Goal: Information Seeking & Learning: Learn about a topic

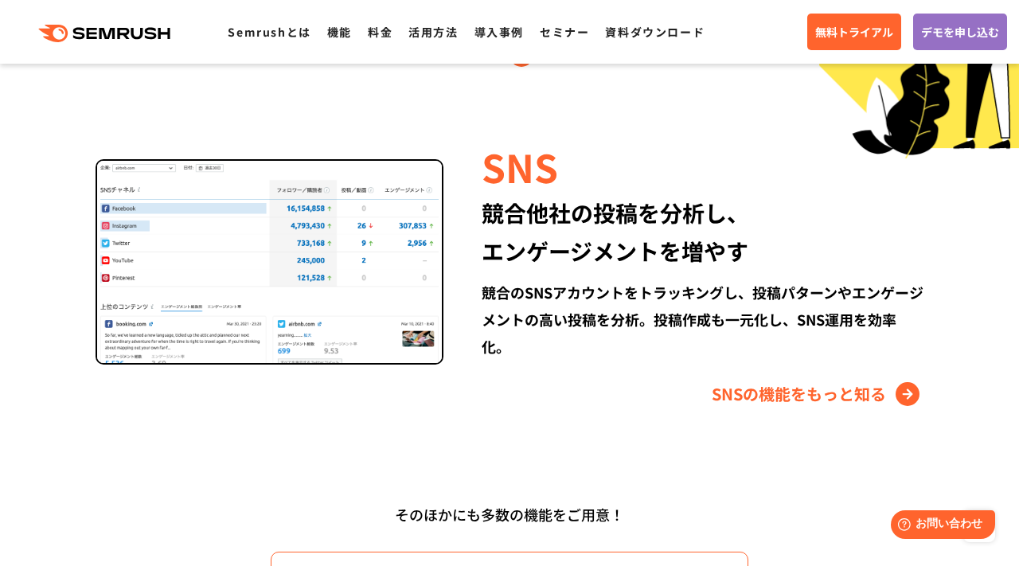
click at [369, 379] on div at bounding box center [270, 283] width 348 height 248
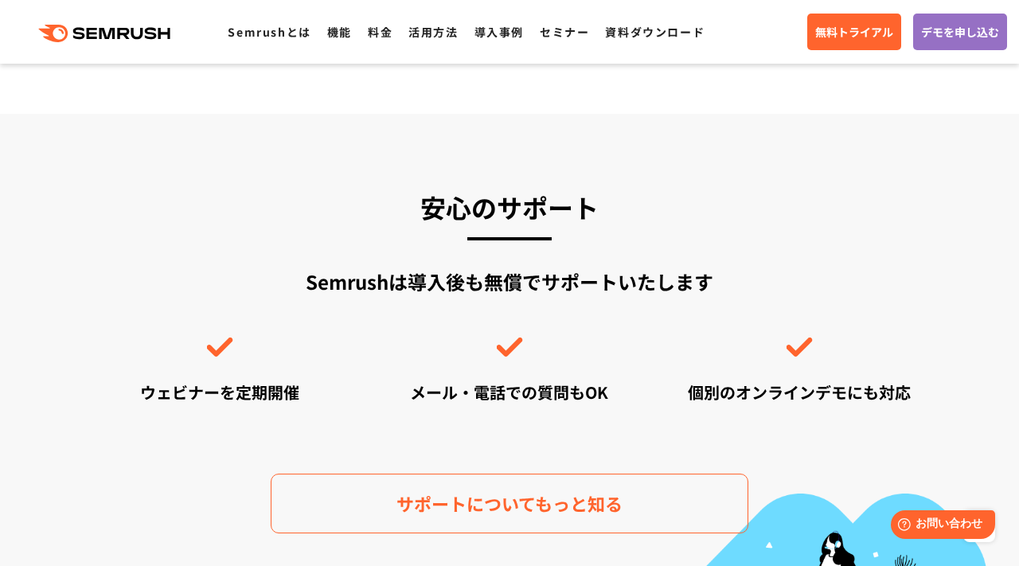
scroll to position [4037, 0]
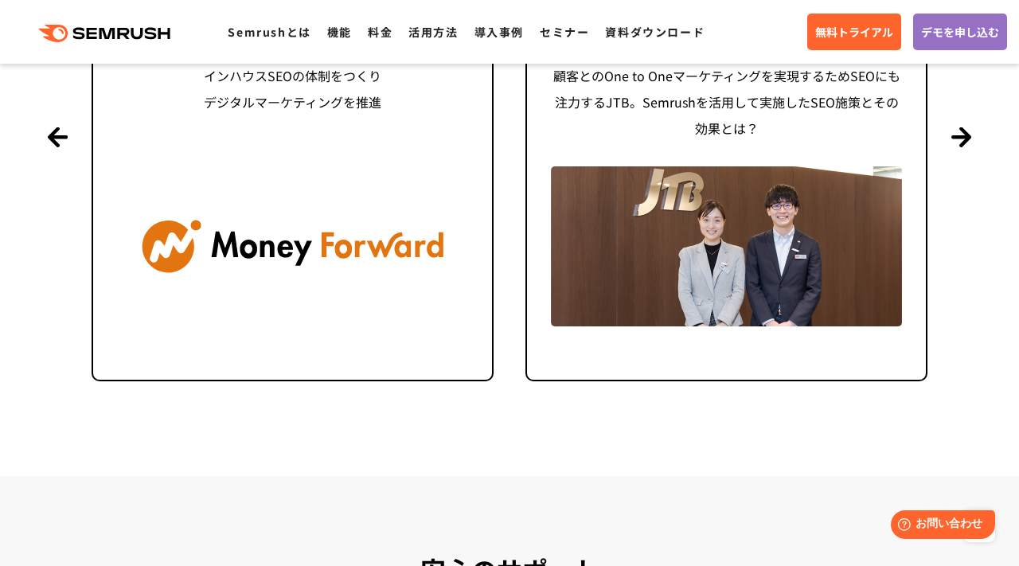
click at [369, 379] on link "株式会社マネーフォワード SEO初心者でも使いやすい！ Semrushで「自走するSEO」へ インハウスSEOの体制をつくり デジタルマーケティングを推進" at bounding box center [293, 136] width 402 height 489
